Goal: Transaction & Acquisition: Purchase product/service

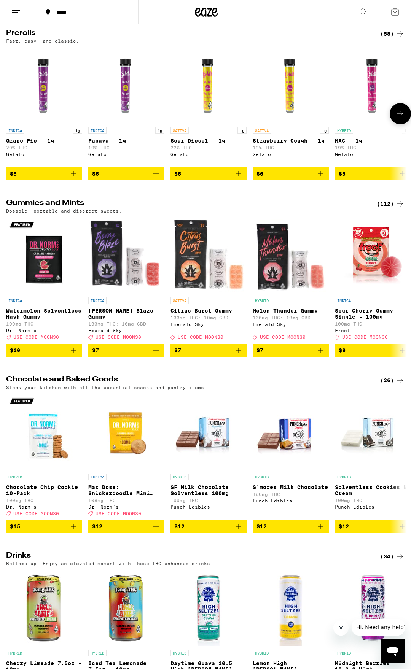
scroll to position [2406, 0]
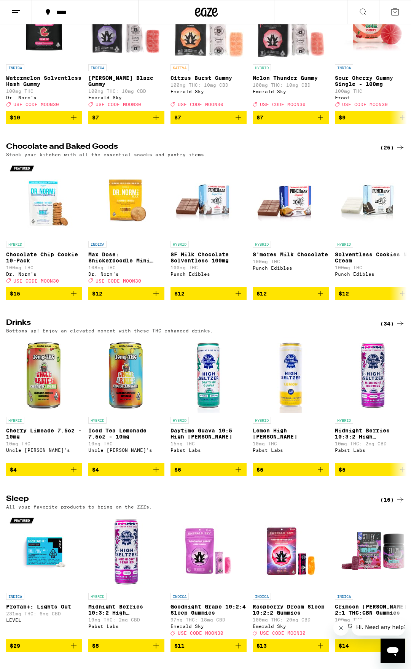
click at [361, 12] on icon at bounding box center [362, 11] width 9 height 9
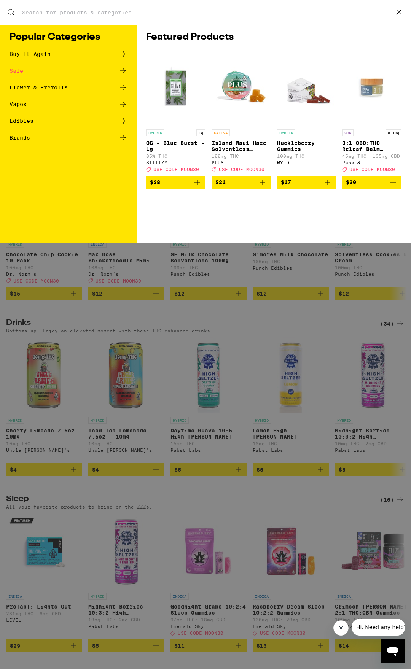
scroll to position [0, 0]
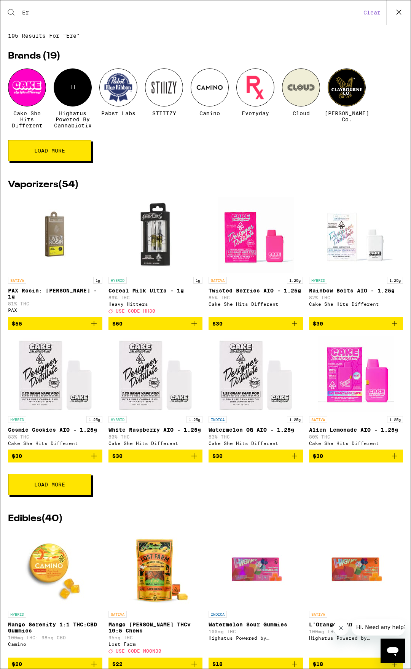
type input "E"
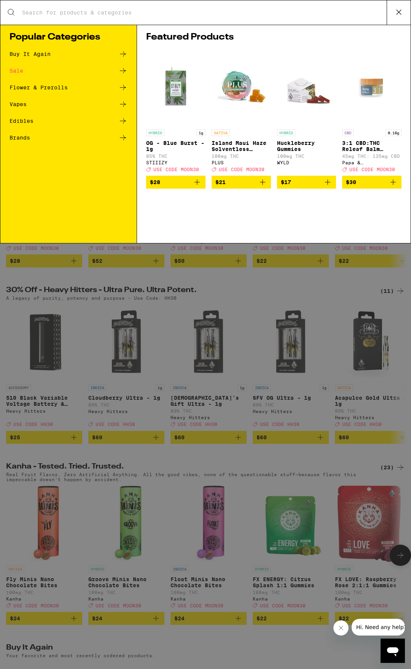
click at [266, 296] on div "Search for Products Popular Categories Buy It Again Sale Flower & Prerolls Vape…" at bounding box center [205, 334] width 411 height 669
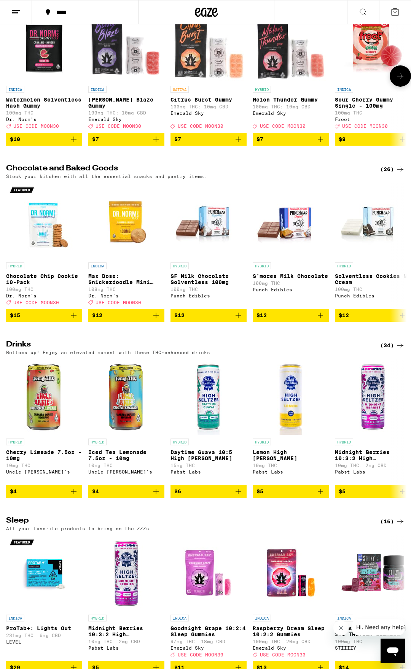
scroll to position [2483, 0]
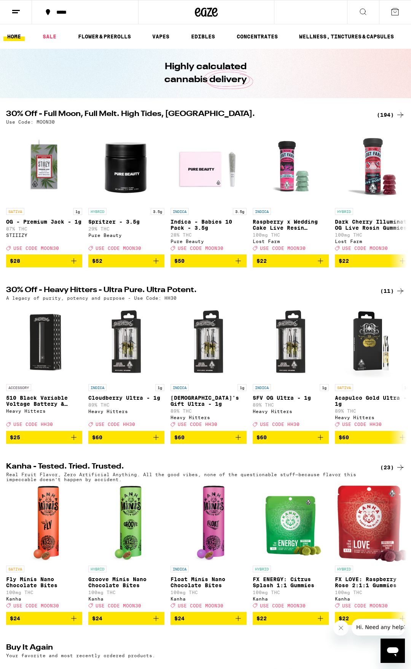
click at [324, 13] on div "*****" at bounding box center [205, 12] width 411 height 24
click at [367, 12] on icon at bounding box center [362, 11] width 9 height 9
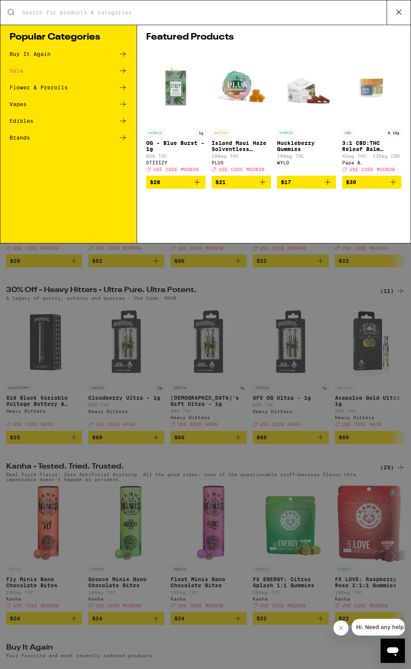
click at [243, 13] on input "Search for Products" at bounding box center [204, 12] width 365 height 7
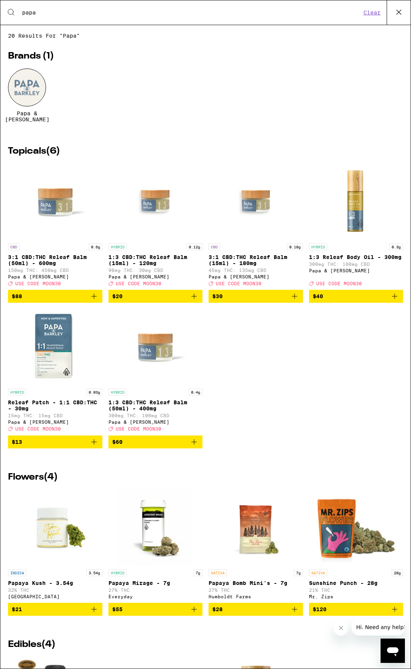
type input "papa"
click at [155, 201] on img "Open page for 1:3 CBD:THC Releaf Balm (15ml) - 120mg from Papa & Barkley" at bounding box center [155, 202] width 76 height 76
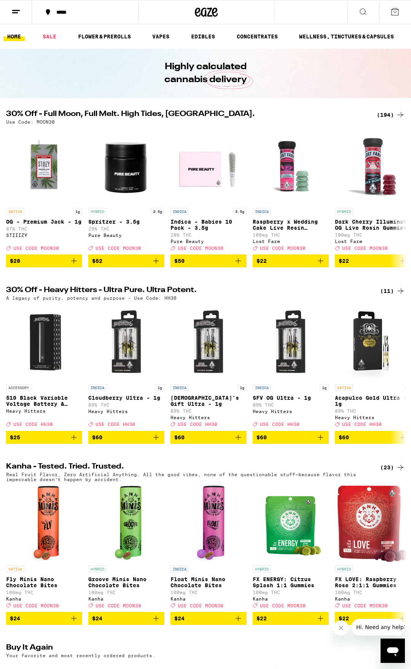
click at [207, 11] on icon at bounding box center [206, 12] width 23 height 14
